Goal: Information Seeking & Learning: Check status

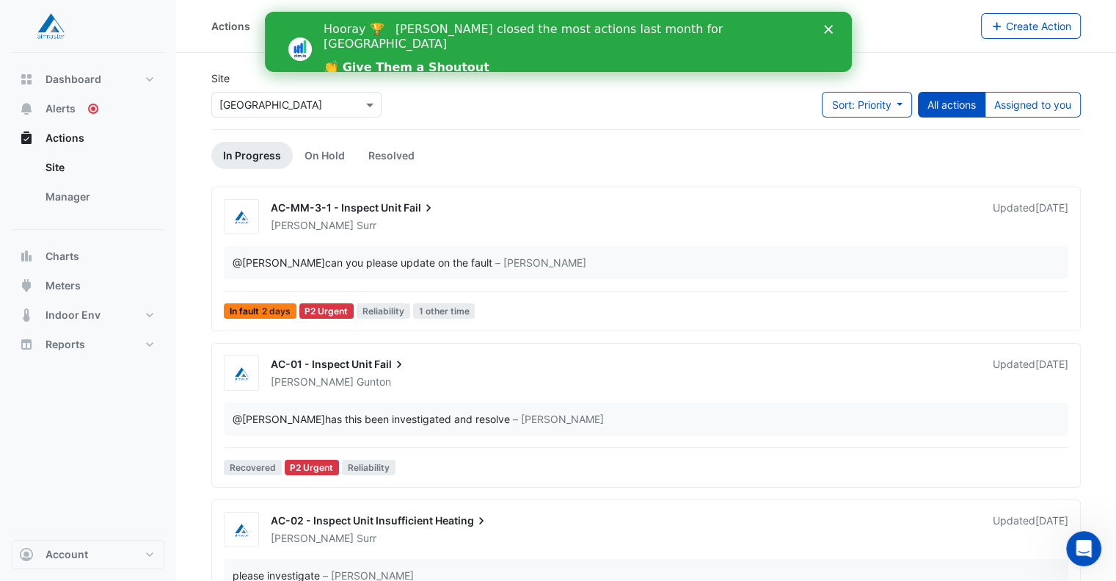
click at [832, 29] on icon "Close" at bounding box center [828, 29] width 9 height 9
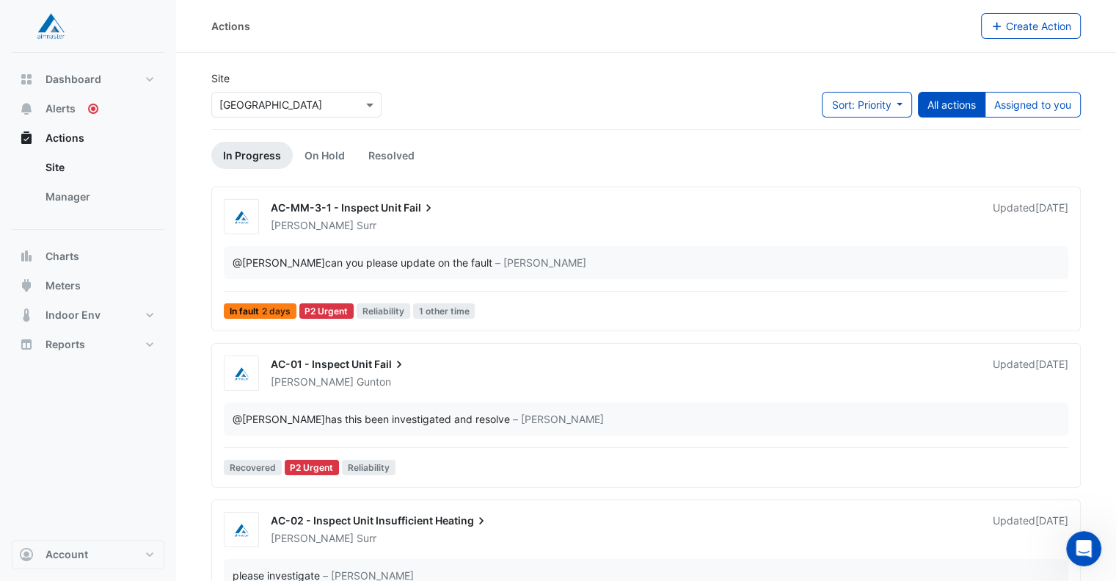
click at [409, 211] on span "Fail" at bounding box center [420, 207] width 32 height 15
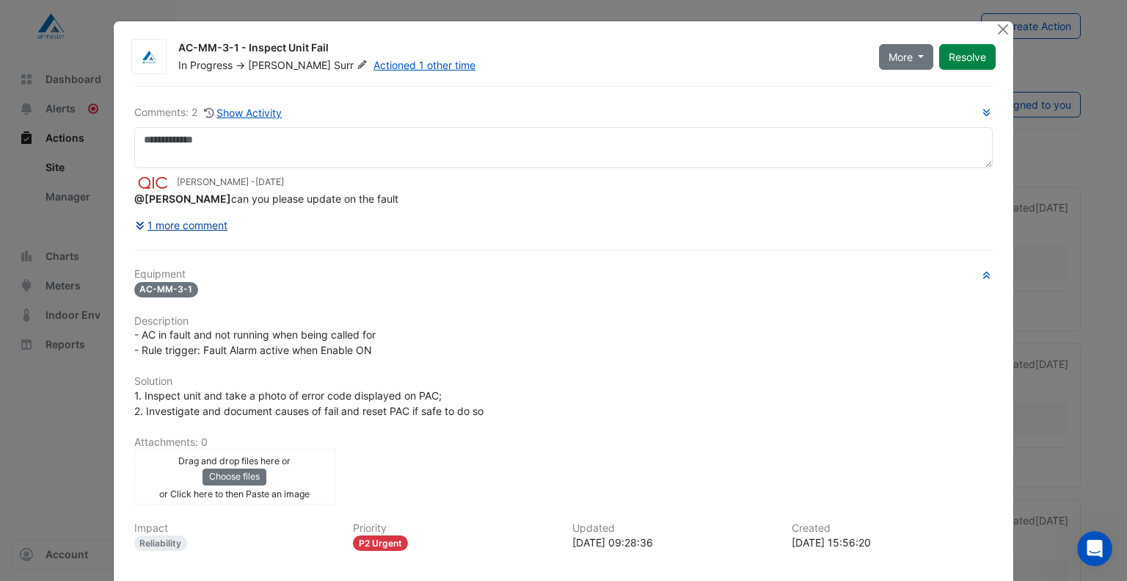
click at [188, 226] on button "1 more comment" at bounding box center [181, 225] width 95 height 26
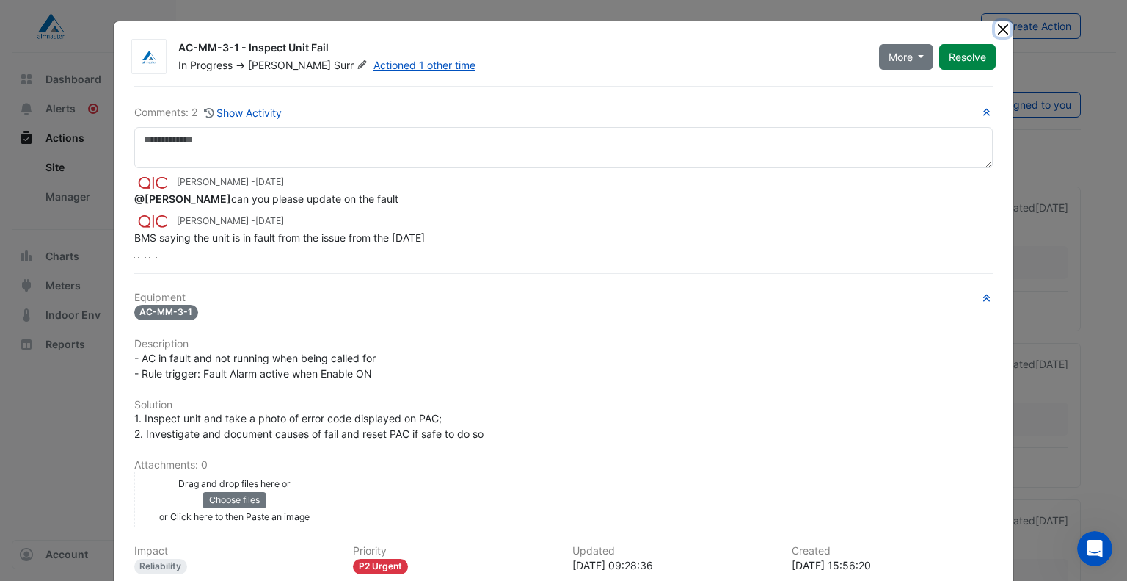
click at [1001, 33] on button "Close" at bounding box center [1002, 28] width 15 height 15
